Goal: Transaction & Acquisition: Purchase product/service

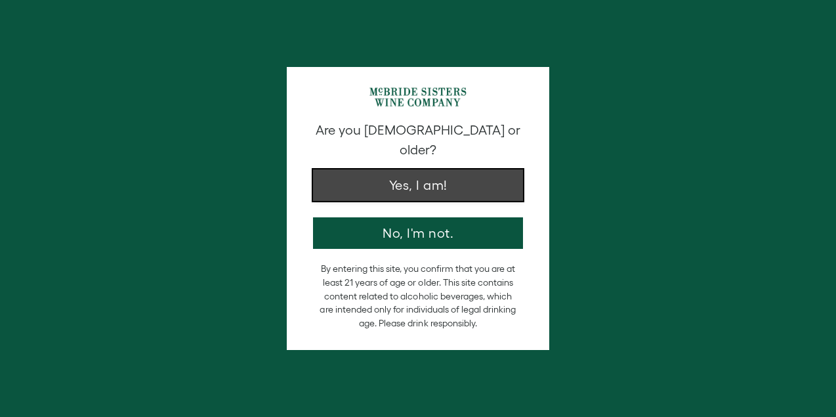
click at [437, 169] on button "Yes, I am!" at bounding box center [418, 185] width 210 height 32
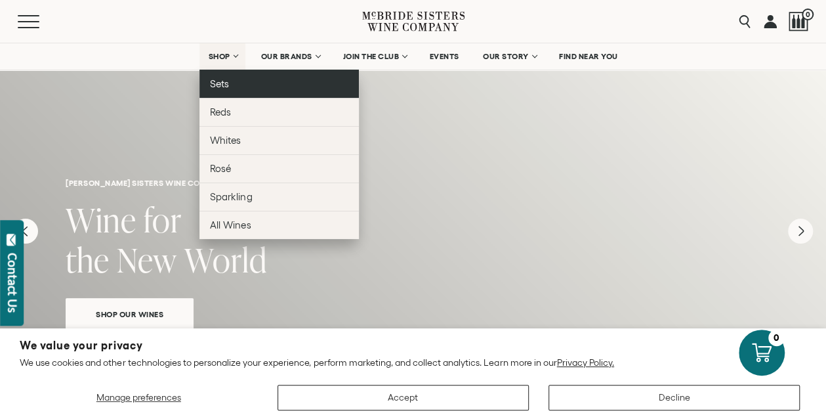
click at [228, 85] on link "Sets" at bounding box center [280, 84] width 160 height 28
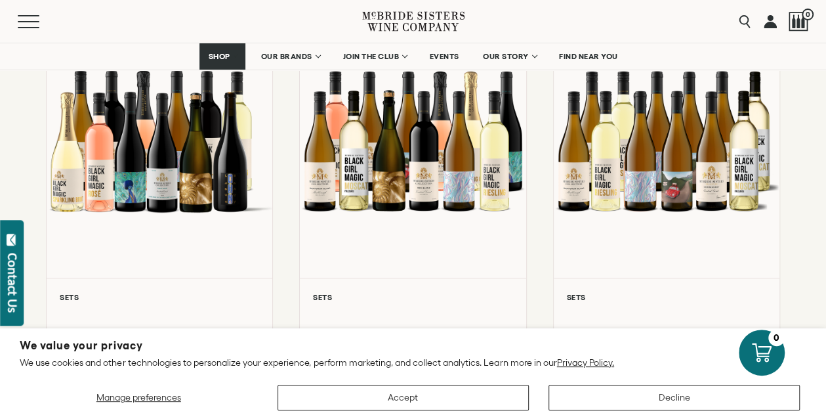
scroll to position [228, 0]
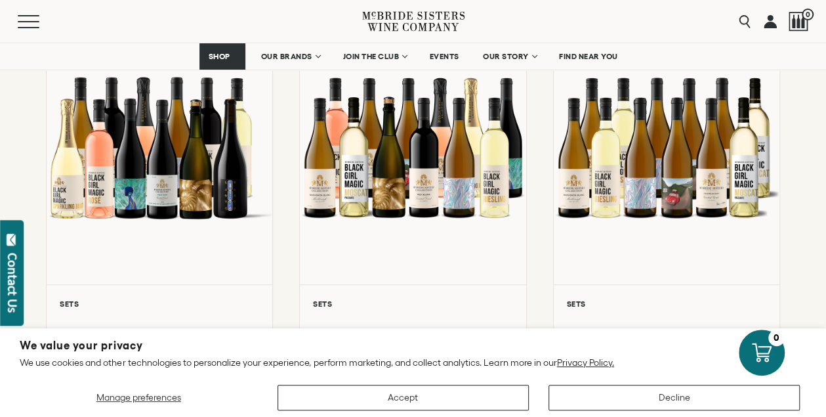
click at [163, 28] on div "Menu" at bounding box center [190, 21] width 345 height 43
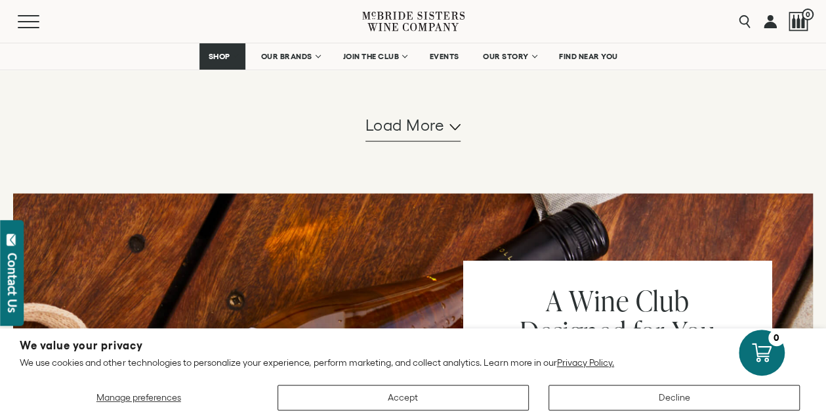
scroll to position [1333, 0]
